Goal: Check status: Check status

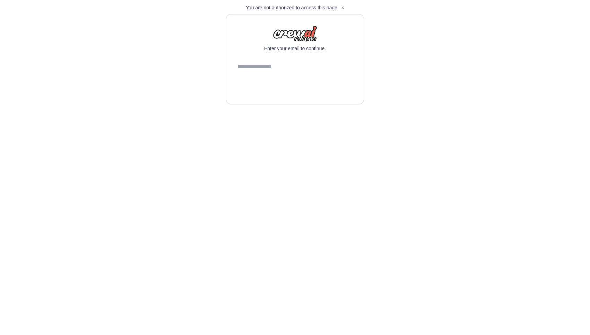
click at [254, 76] on input "email" at bounding box center [294, 67] width 115 height 19
type input "**********"
click at [281, 93] on button "Continue" at bounding box center [294, 84] width 115 height 17
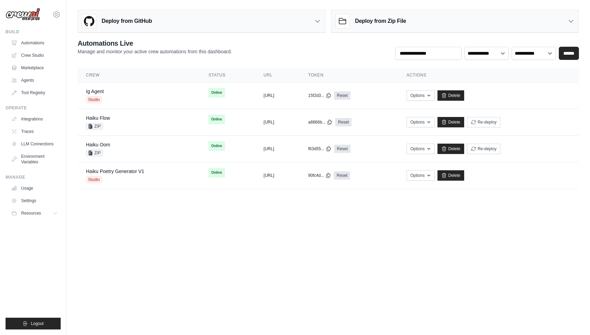
click at [63, 12] on div "vinicius@crewai.com Vini Org ✓ CrewAI Demo Account Docusign Settings Build Auto…" at bounding box center [33, 167] width 67 height 335
click at [59, 15] on icon at bounding box center [56, 14] width 8 height 8
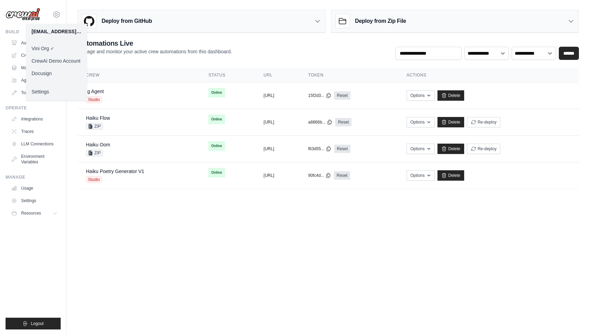
click at [59, 73] on link "Docusign" at bounding box center [56, 73] width 61 height 12
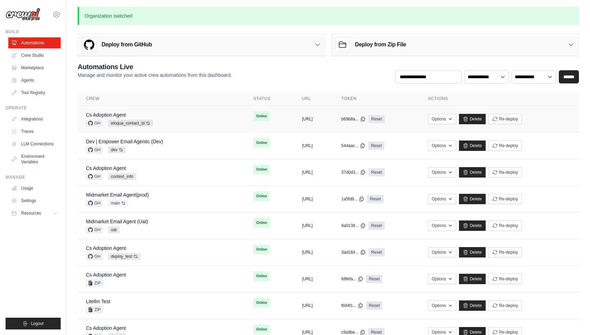
click at [117, 111] on td "Cs Adoption Agent GH eloqua_contact_id Auto-deploy enabled" at bounding box center [161, 119] width 167 height 27
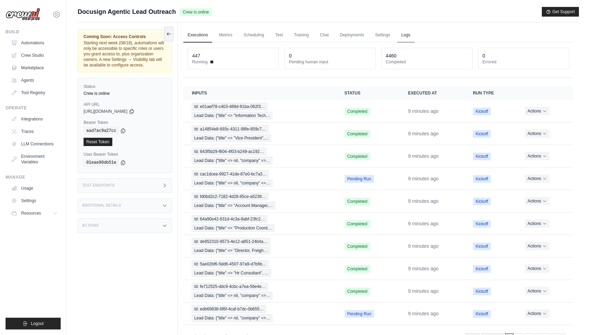
click at [406, 32] on link "Logs" at bounding box center [405, 35] width 17 height 15
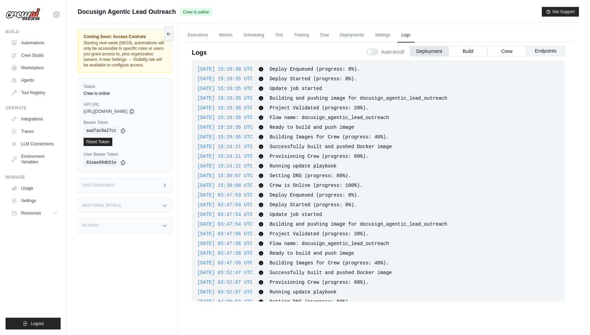
click at [538, 53] on button "Endpoints" at bounding box center [545, 51] width 39 height 10
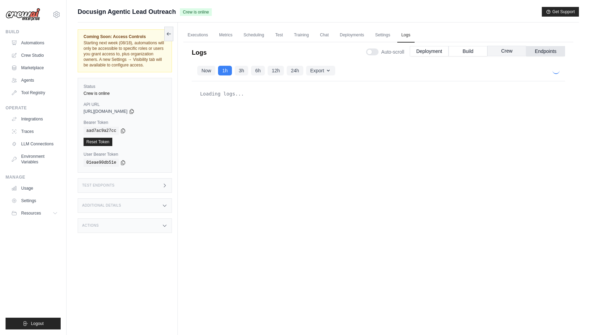
click at [510, 53] on button "Crew" at bounding box center [506, 51] width 39 height 10
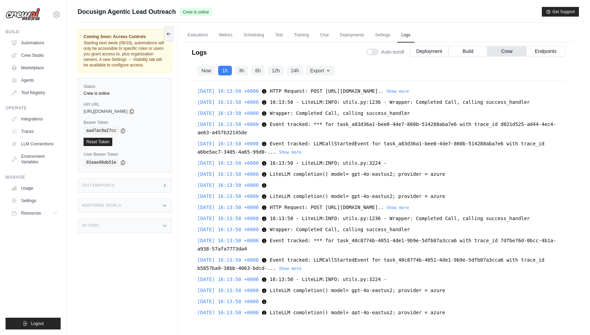
scroll to position [5510, 0]
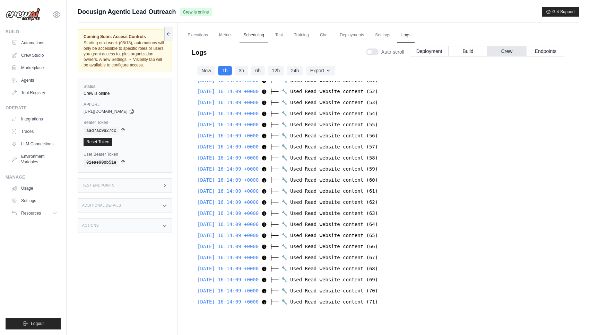
click at [252, 41] on link "Scheduling" at bounding box center [253, 35] width 29 height 15
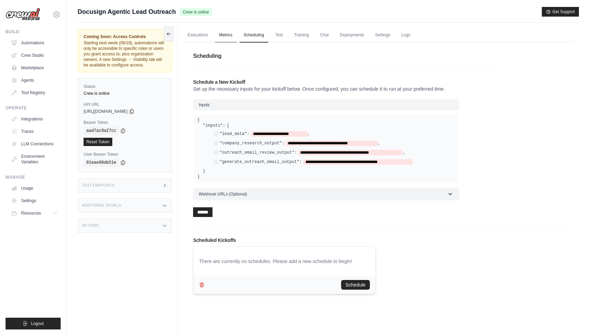
click at [235, 41] on link "Metrics" at bounding box center [226, 35] width 22 height 15
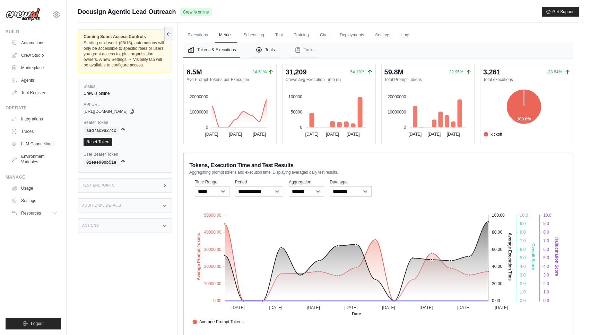
click at [269, 46] on button "Tools" at bounding box center [265, 50] width 28 height 16
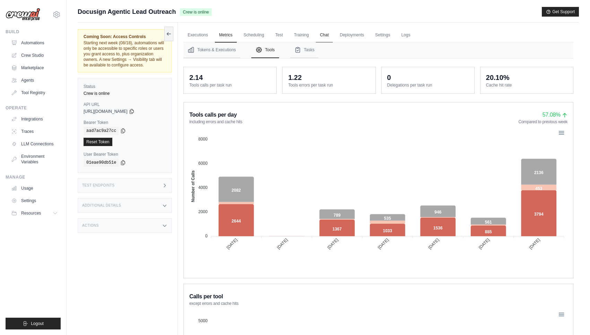
click at [318, 34] on link "Chat" at bounding box center [324, 35] width 17 height 15
click at [380, 36] on link "Settings" at bounding box center [382, 35] width 23 height 15
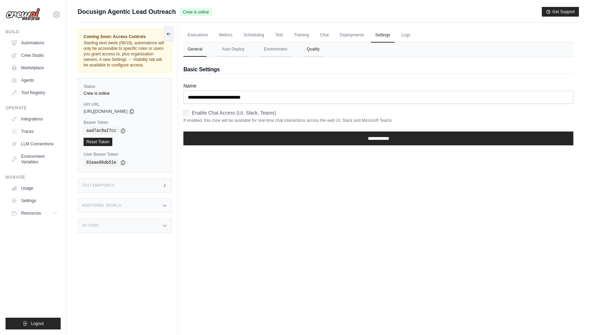
click at [308, 54] on button "Quality" at bounding box center [312, 49] width 21 height 15
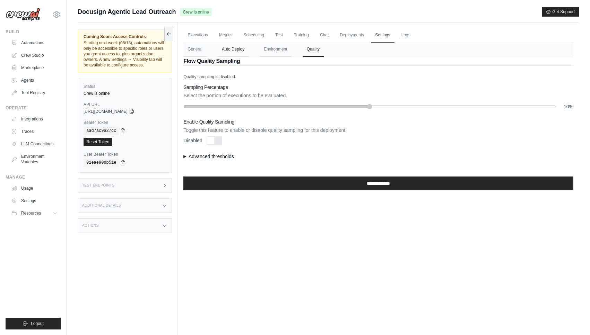
click at [235, 52] on button "Auto Deploy" at bounding box center [233, 49] width 31 height 15
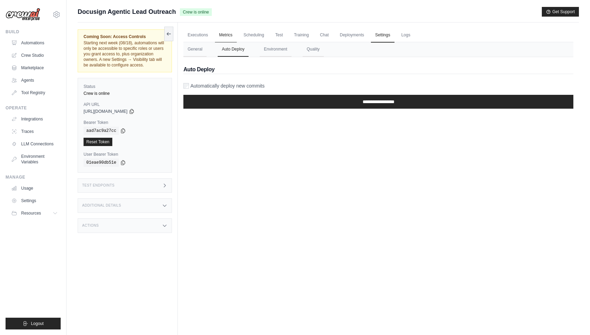
click at [226, 33] on link "Metrics" at bounding box center [226, 35] width 22 height 15
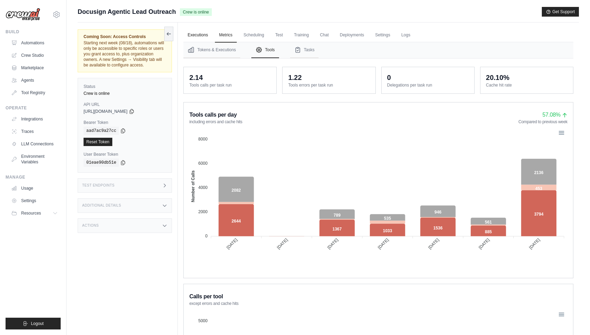
click at [199, 36] on link "Executions" at bounding box center [197, 35] width 29 height 15
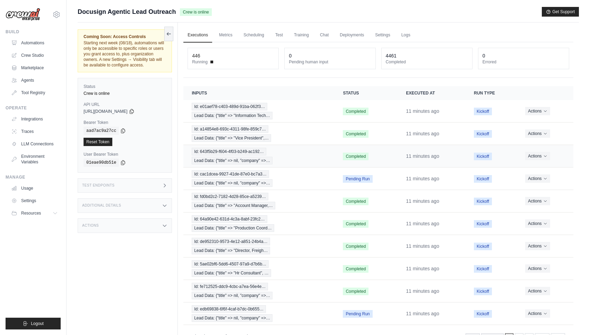
scroll to position [29, 0]
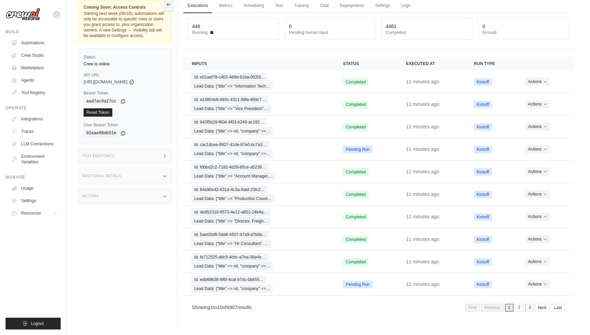
click at [529, 309] on link "3" at bounding box center [529, 308] width 9 height 8
click at [529, 308] on link "5" at bounding box center [529, 308] width 9 height 8
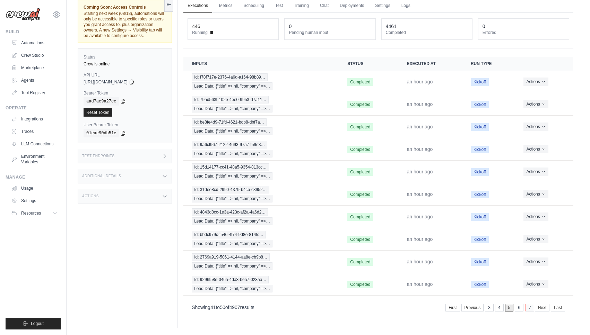
click at [529, 310] on link "7" at bounding box center [529, 308] width 9 height 8
click at [529, 310] on link "9" at bounding box center [529, 308] width 9 height 8
click at [529, 307] on link "11" at bounding box center [528, 308] width 11 height 8
click at [529, 309] on link "13" at bounding box center [528, 308] width 11 height 8
click at [528, 311] on link "15" at bounding box center [528, 308] width 11 height 8
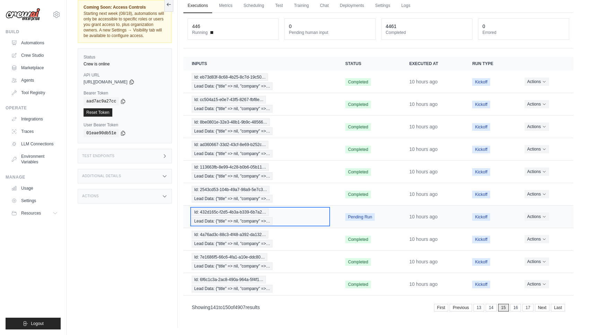
click at [293, 222] on div "Id: 432d165c-f2d5-4b3a-b339-6b7a2… Lead Data: {"title" => nil, "company" =>…" at bounding box center [260, 217] width 137 height 17
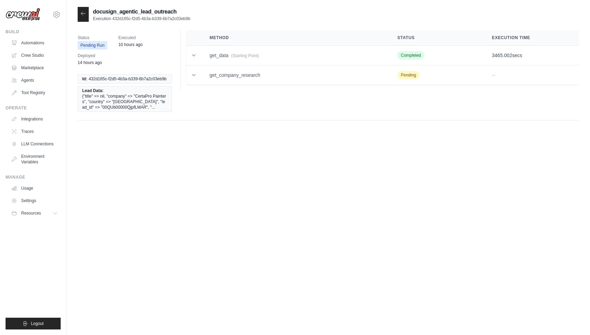
click at [83, 17] on div at bounding box center [83, 14] width 11 height 15
click at [81, 12] on icon at bounding box center [83, 14] width 6 height 6
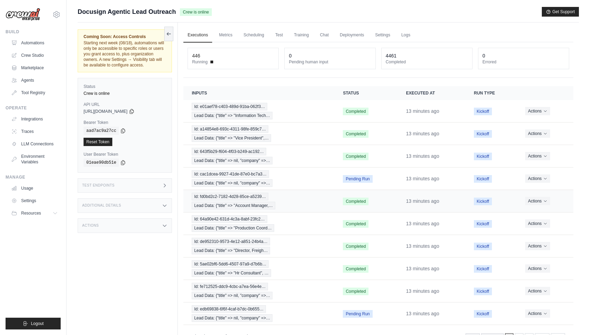
scroll to position [29, 0]
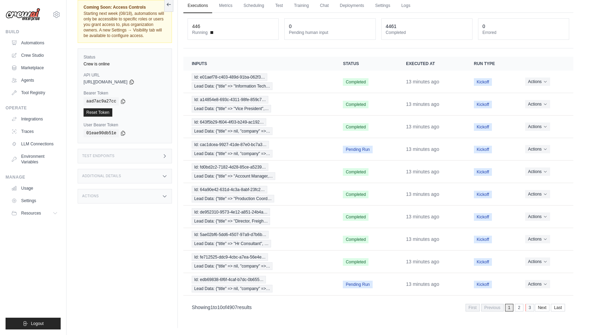
click at [530, 306] on link "3" at bounding box center [529, 308] width 9 height 8
click at [530, 306] on link "5" at bounding box center [529, 308] width 9 height 8
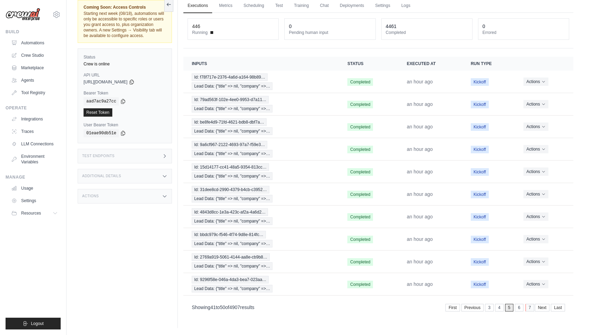
click at [531, 308] on link "7" at bounding box center [529, 308] width 9 height 8
click at [529, 310] on link "11" at bounding box center [528, 308] width 11 height 8
click at [529, 310] on link "13" at bounding box center [527, 308] width 11 height 8
click at [528, 312] on div "Showing 121 to 130 of 4907 results First Previous 11 12 13 14 15 Next Last" at bounding box center [378, 308] width 390 height 18
click at [528, 310] on link "15" at bounding box center [528, 308] width 11 height 8
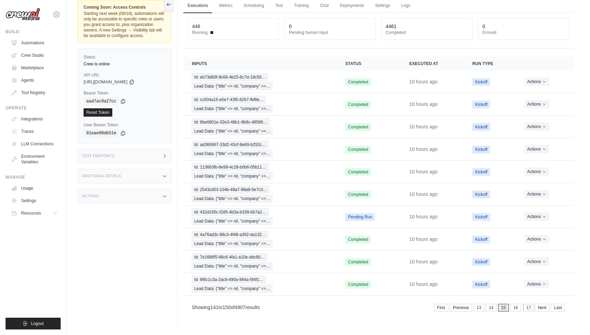
click at [528, 310] on link "17" at bounding box center [528, 308] width 11 height 8
click at [528, 310] on link "19" at bounding box center [527, 308] width 11 height 8
click at [528, 310] on link "21" at bounding box center [527, 308] width 11 height 8
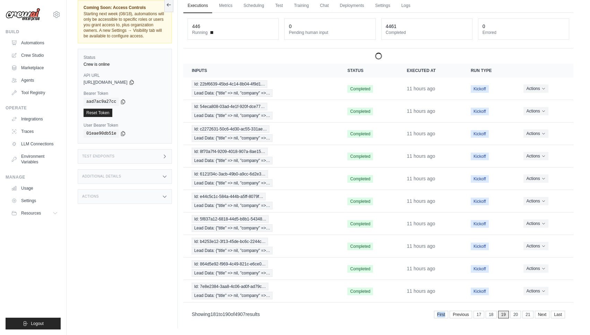
click at [528, 310] on div "First Previous 17 18 19 20 21 Next Last" at bounding box center [499, 314] width 131 height 9
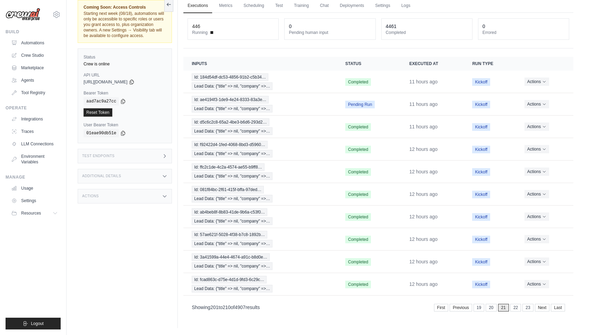
click at [528, 310] on link "23" at bounding box center [527, 308] width 11 height 8
click at [528, 310] on link "25" at bounding box center [527, 308] width 11 height 8
click at [528, 310] on link "27" at bounding box center [527, 308] width 11 height 8
click at [528, 310] on link "29" at bounding box center [527, 308] width 11 height 8
click at [528, 310] on link "31" at bounding box center [527, 308] width 11 height 8
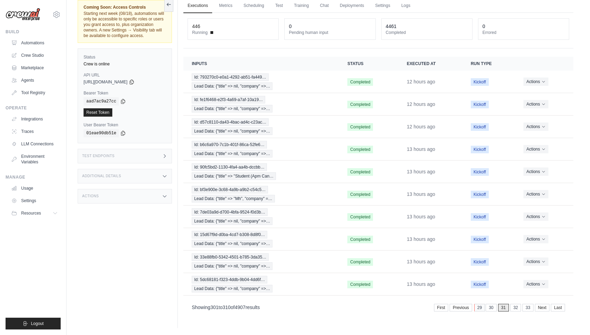
click at [475, 309] on link "29" at bounding box center [479, 308] width 11 height 8
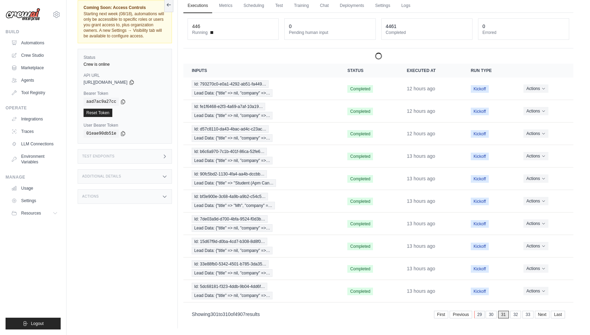
click at [480, 312] on link "29" at bounding box center [479, 315] width 11 height 8
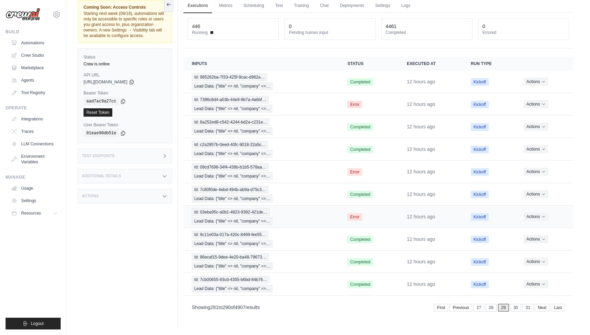
click at [381, 220] on td "Error" at bounding box center [368, 217] width 59 height 23
click at [305, 213] on div "Id: 03eba95c-a0b1-4823-9392-421de… Lead Data: {"title" => nil, "company" =>…" at bounding box center [261, 217] width 139 height 17
